Goal: Check status

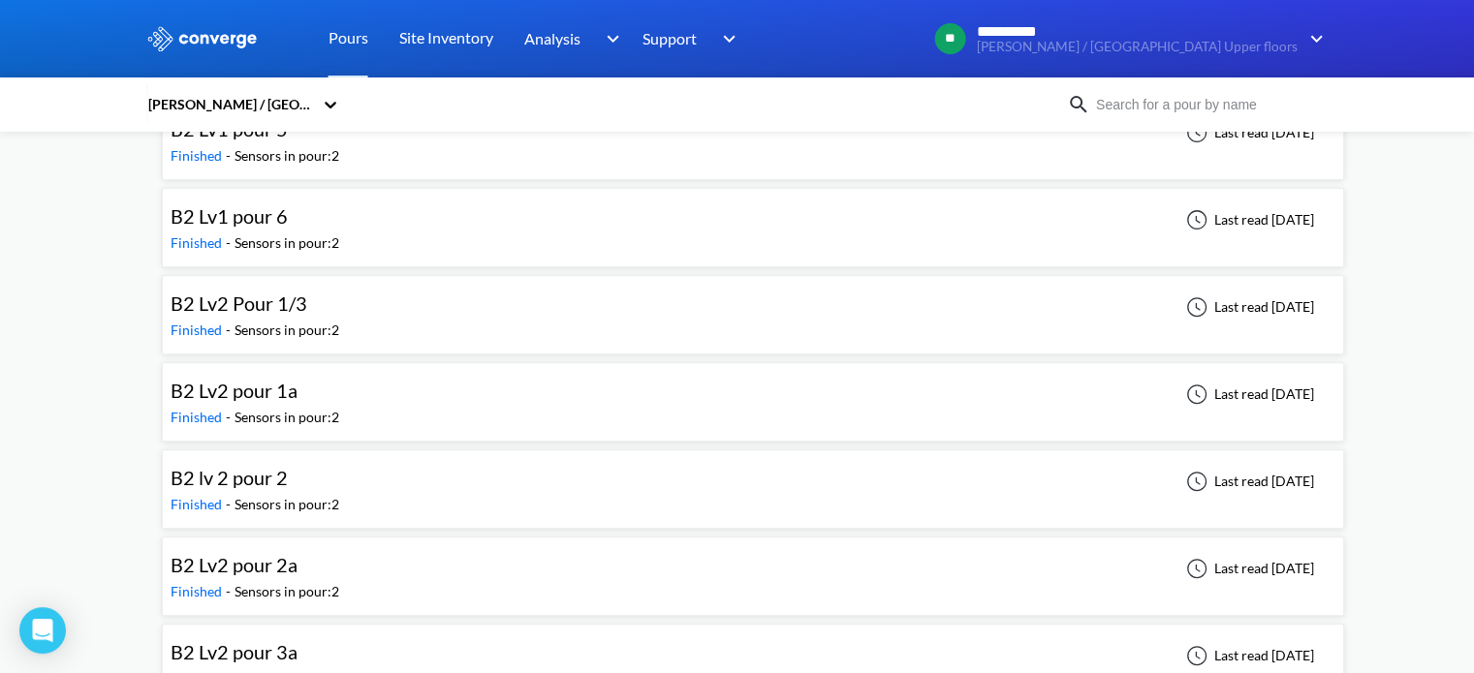
scroll to position [622, 0]
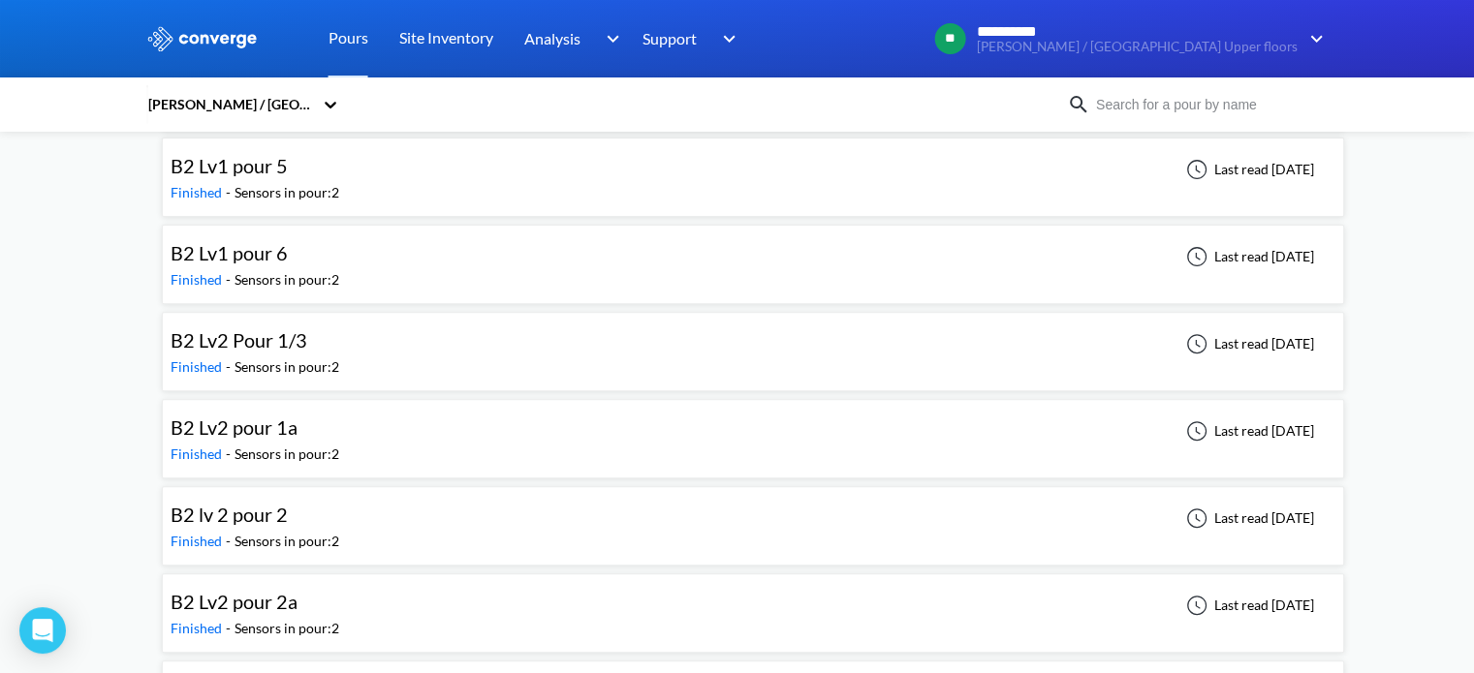
click at [377, 334] on div "B2 Lv2 Pour 1/3 Finished - Sensors in pour: 2 Last read [DATE]" at bounding box center [753, 352] width 1165 height 62
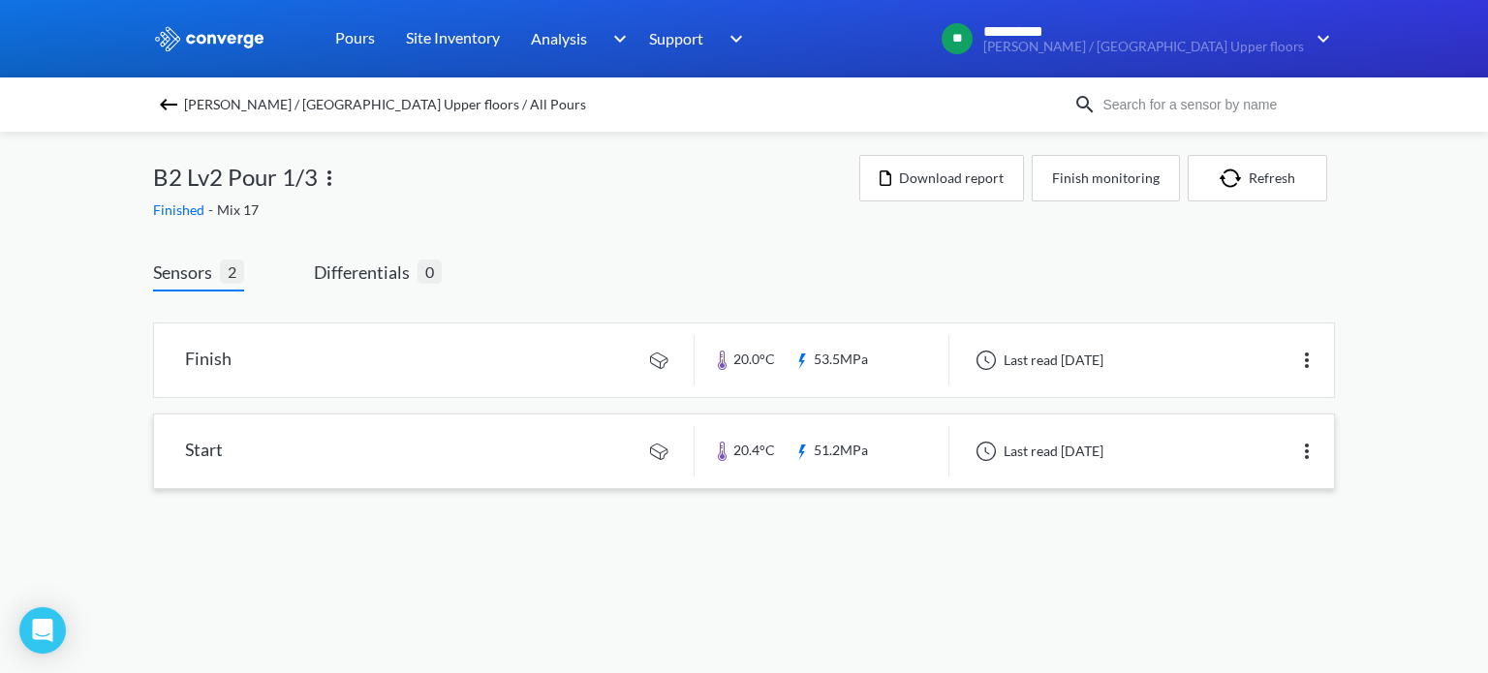
click at [499, 432] on link at bounding box center [744, 452] width 1180 height 74
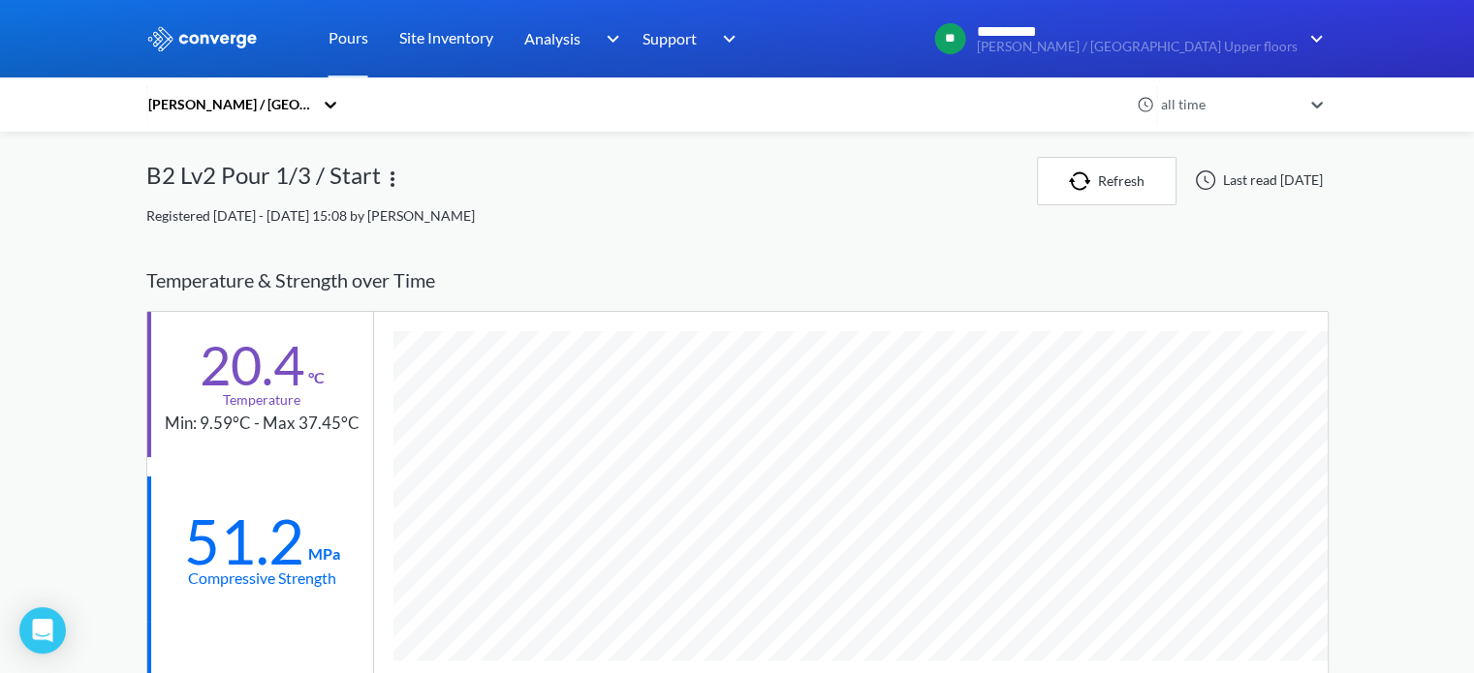
scroll to position [1158, 1182]
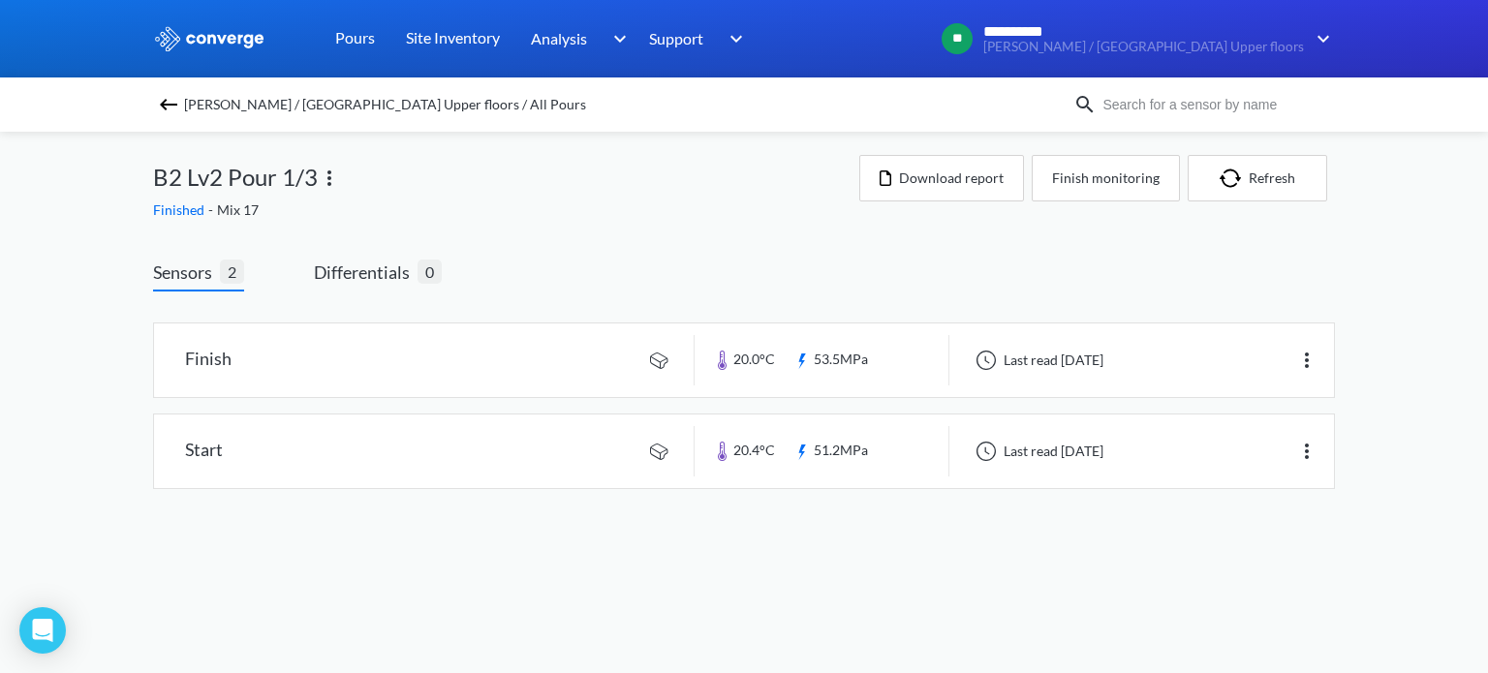
click at [172, 116] on div "J Coffey / Oxford Science Park Upper floors / All Pours" at bounding box center [613, 104] width 921 height 27
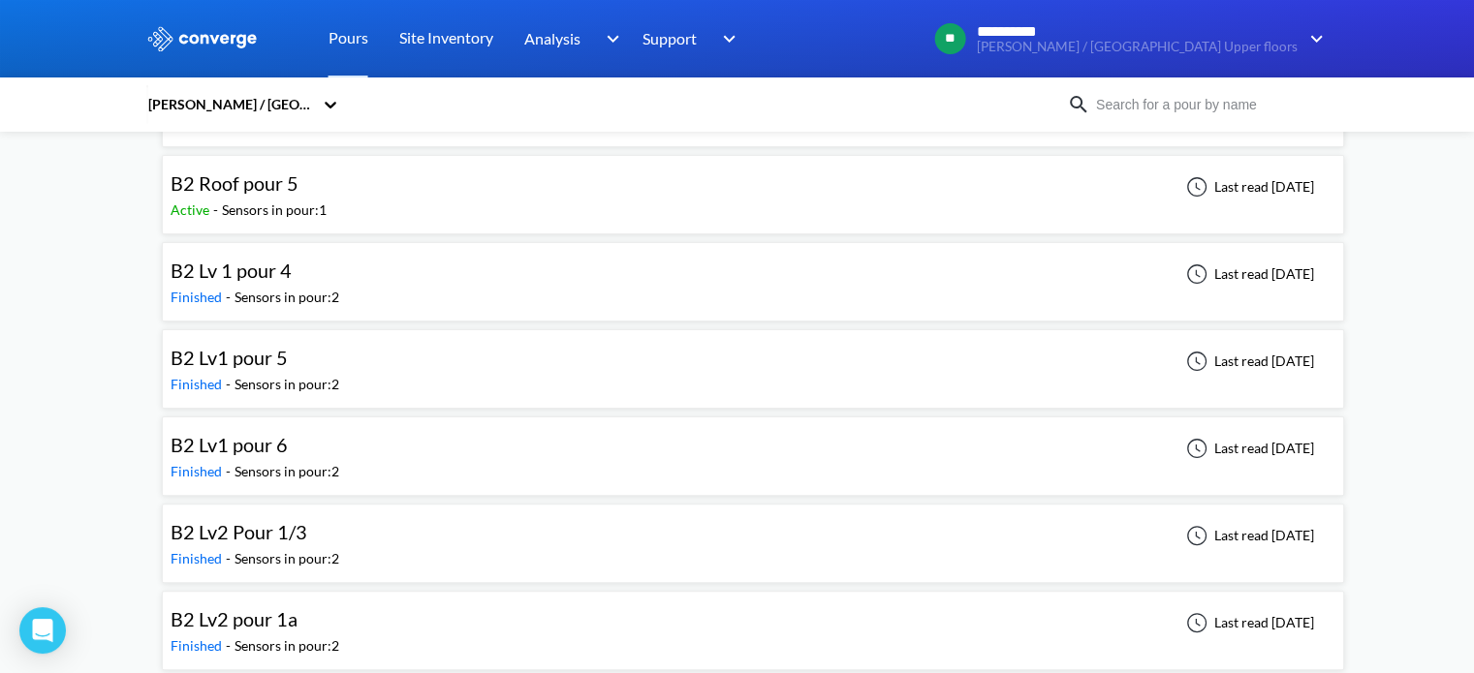
scroll to position [484, 0]
